Goal: Information Seeking & Learning: Learn about a topic

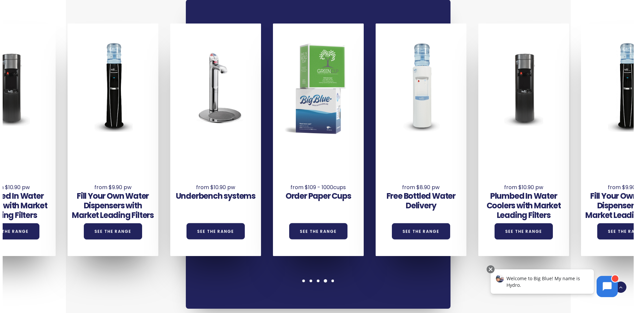
scroll to position [511, 0]
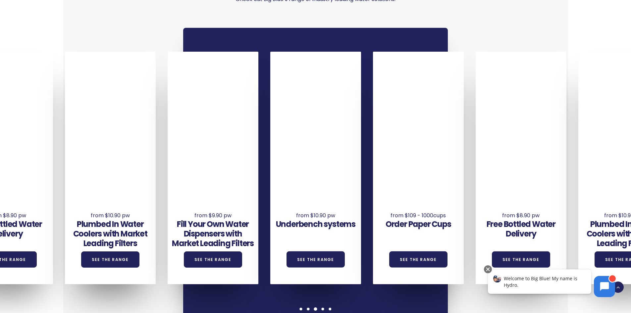
scroll to position [488, 0]
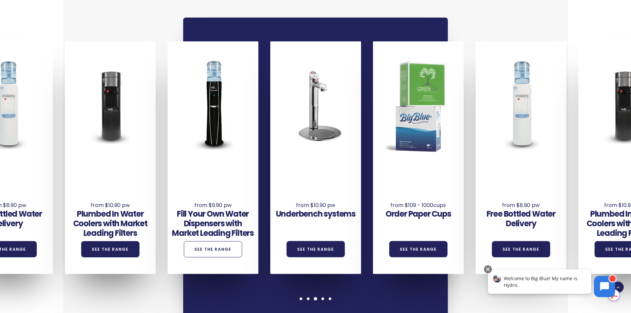
click at [214, 241] on link "See the Range" at bounding box center [213, 249] width 58 height 16
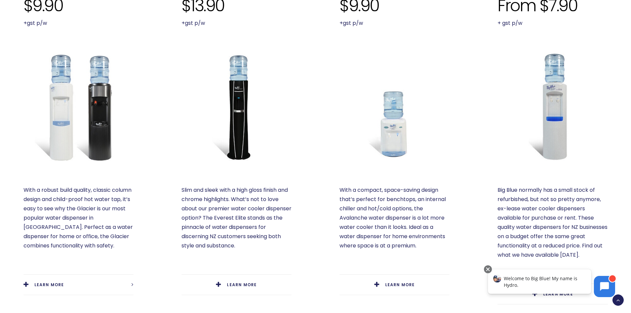
scroll to position [333, 0]
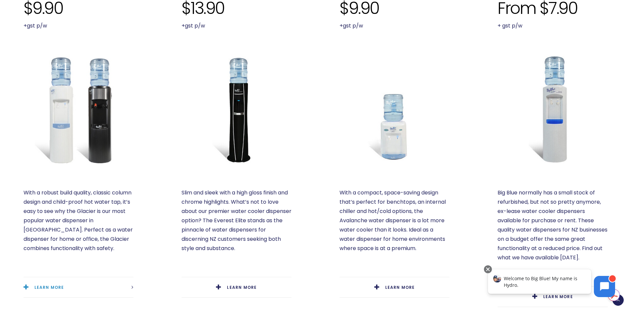
click at [42, 277] on link "LEARN MORE" at bounding box center [79, 287] width 110 height 20
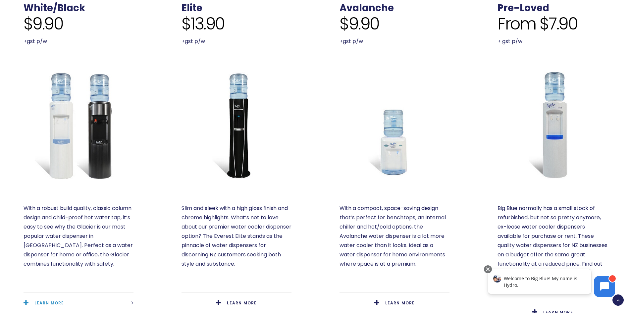
scroll to position [314, 0]
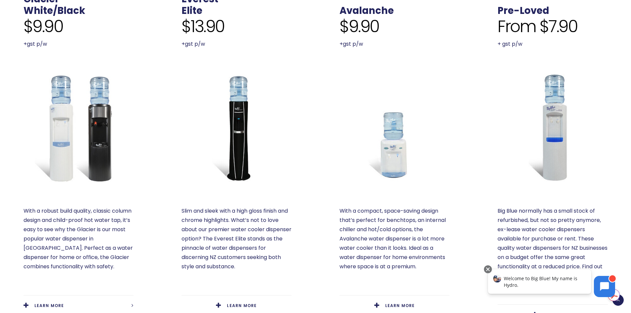
click at [242, 159] on img at bounding box center [236, 127] width 110 height 110
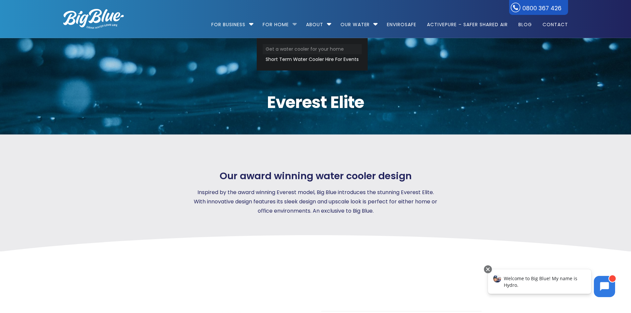
click at [290, 49] on link "Get a water cooler for your home" at bounding box center [311, 49] width 99 height 10
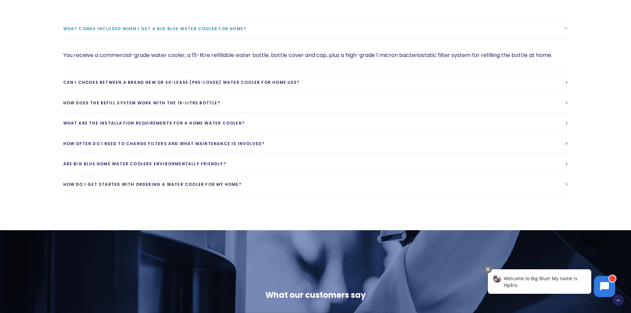
scroll to position [1017, 0]
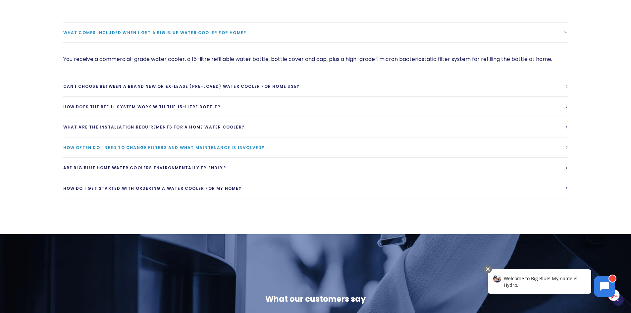
click at [153, 149] on span "How often do I need to change filters and what maintenance is involved?" at bounding box center [163, 148] width 201 height 6
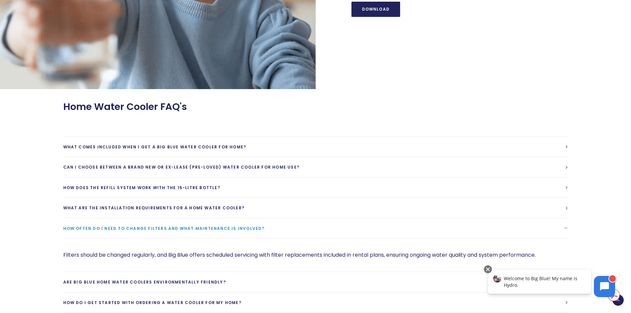
scroll to position [901, 0]
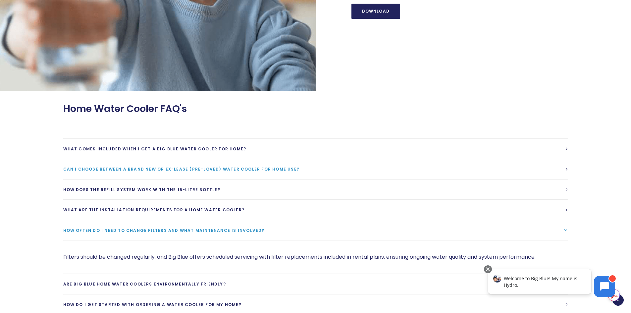
click at [287, 169] on span "Can I choose between a brand new or ex-lease (pre-loved) water cooler for home …" at bounding box center [181, 169] width 236 height 6
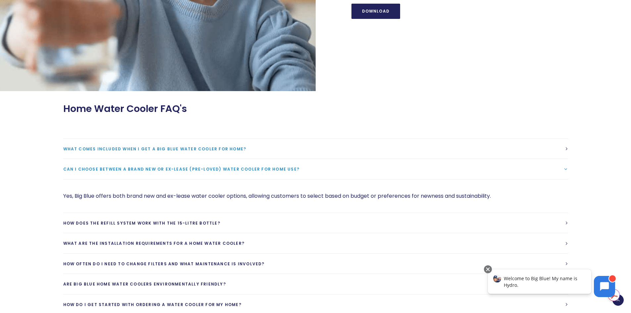
click at [153, 148] on span "What comes included when I get a Big Blue water cooler for home?" at bounding box center [154, 149] width 183 height 6
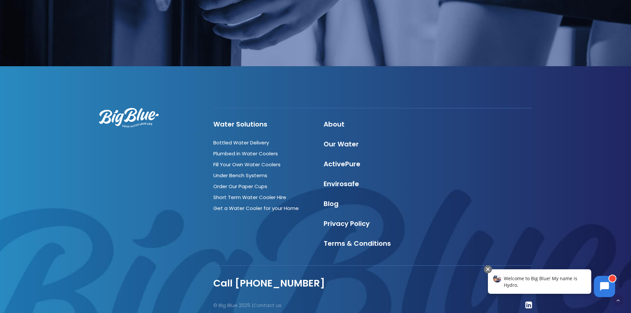
scroll to position [1443, 0]
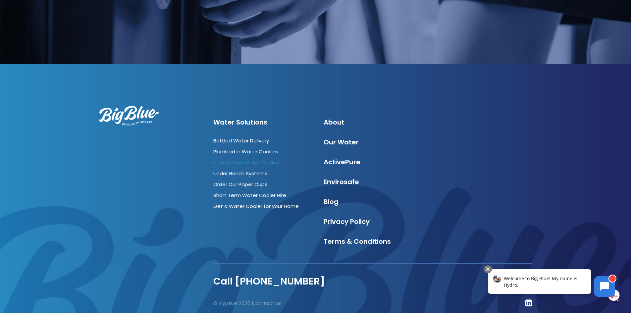
click at [254, 160] on link "Fill Your Own Water Coolers" at bounding box center [246, 162] width 67 height 7
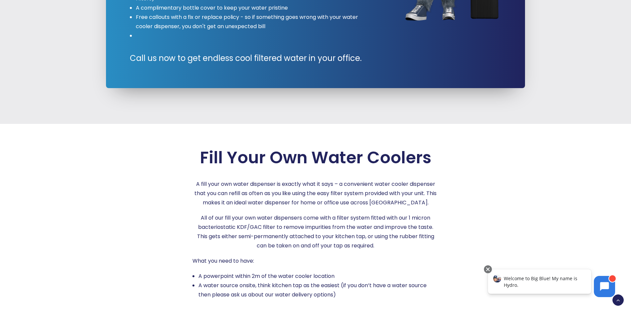
scroll to position [797, 0]
